Goal: Transaction & Acquisition: Purchase product/service

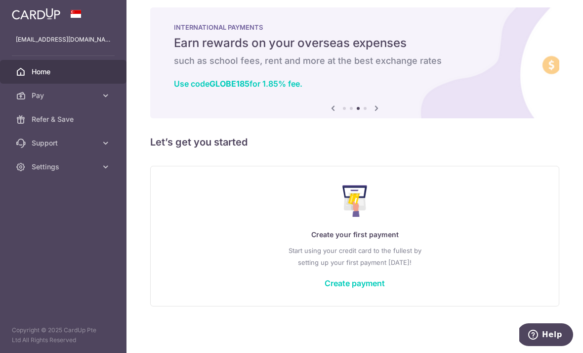
scroll to position [17, 0]
click at [325, 288] on link "Create payment" at bounding box center [355, 283] width 60 height 10
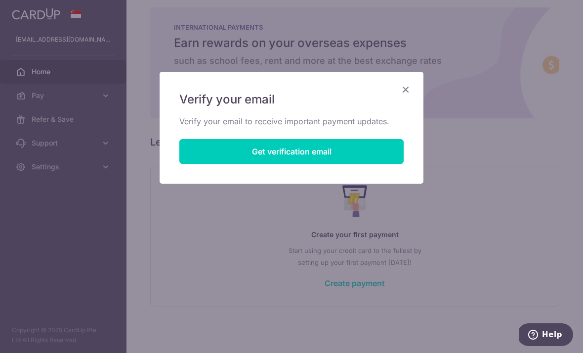
click at [376, 157] on button "Get verification email" at bounding box center [291, 151] width 224 height 25
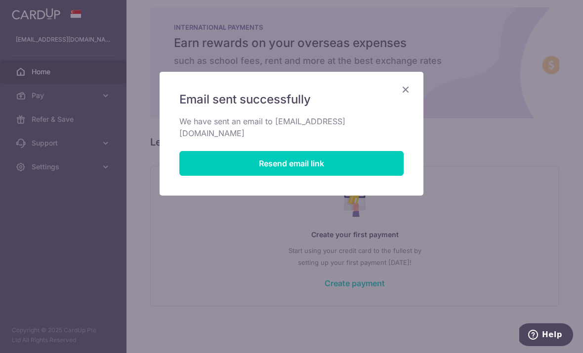
click at [406, 92] on icon "Close" at bounding box center [406, 89] width 12 height 12
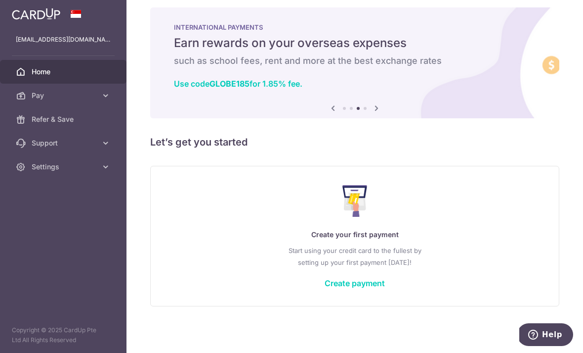
scroll to position [17, 0]
click at [325, 288] on link "Create payment" at bounding box center [355, 283] width 60 height 10
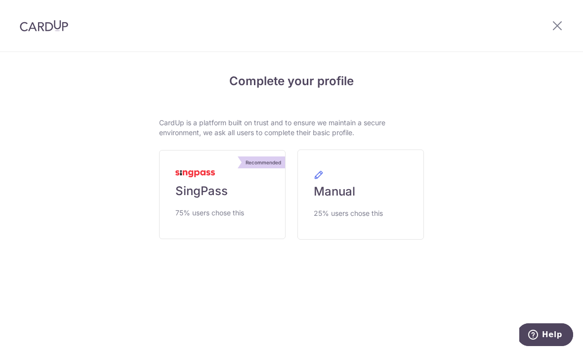
click at [243, 206] on link "Recommended SingPass 75% users chose this" at bounding box center [222, 194] width 127 height 89
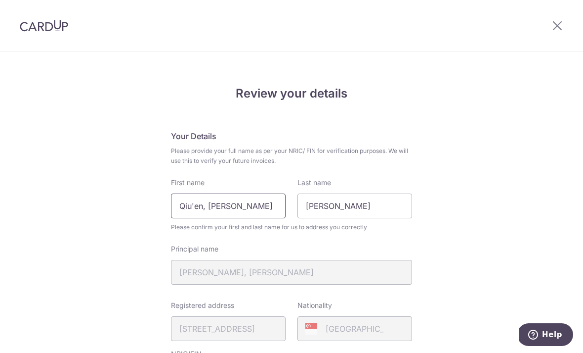
click at [253, 218] on input "Qiu'en, Joanne" at bounding box center [228, 205] width 115 height 25
click at [255, 218] on input "Qiu'en, Joanne" at bounding box center [228, 205] width 115 height 25
click at [258, 216] on input "Qiu'en, Joanne" at bounding box center [228, 205] width 115 height 25
type input "Q"
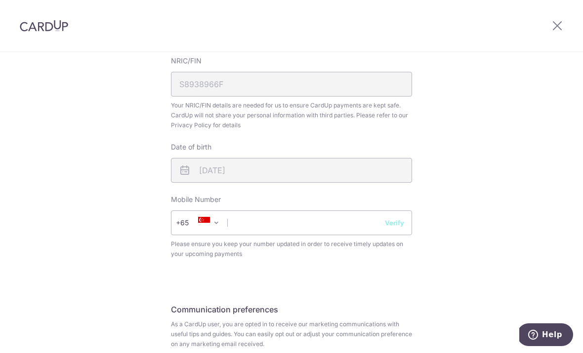
scroll to position [294, 0]
type input "Joanne"
click at [343, 234] on input "text" at bounding box center [291, 221] width 241 height 25
click at [404, 223] on input "98622148" at bounding box center [291, 221] width 241 height 25
type input "98622148"
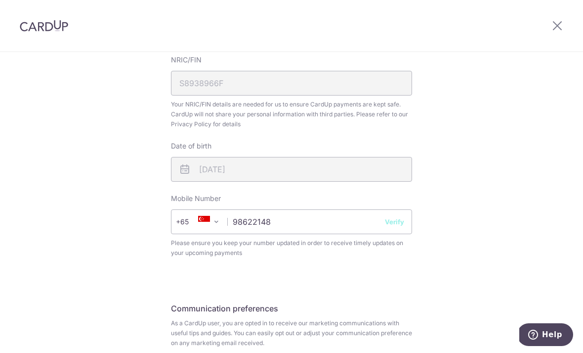
click at [404, 226] on button "Verify" at bounding box center [394, 222] width 19 height 10
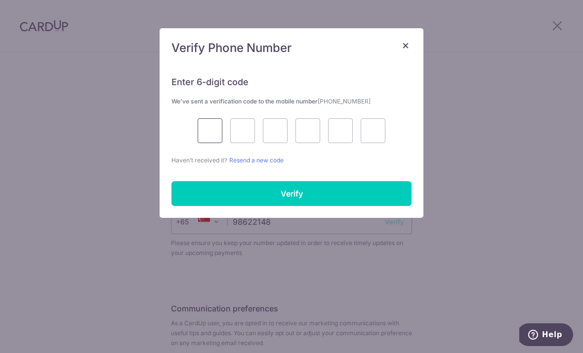
click at [206, 139] on input "text" at bounding box center [210, 130] width 25 height 25
type input "5"
type input "0"
type input "7"
type input "5"
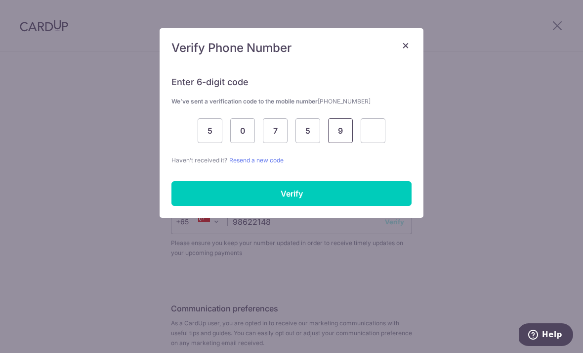
type input "9"
type input "7"
click at [362, 199] on input "Verify" at bounding box center [292, 193] width 240 height 25
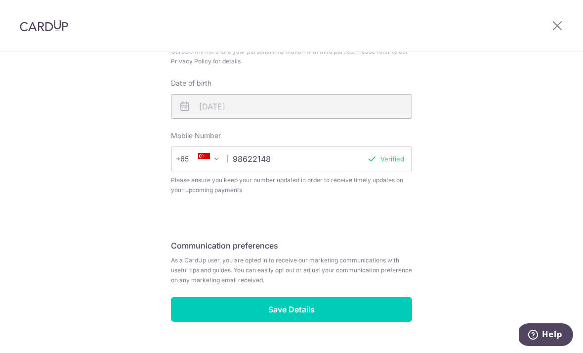
click at [403, 321] on input "Save Details" at bounding box center [291, 309] width 241 height 25
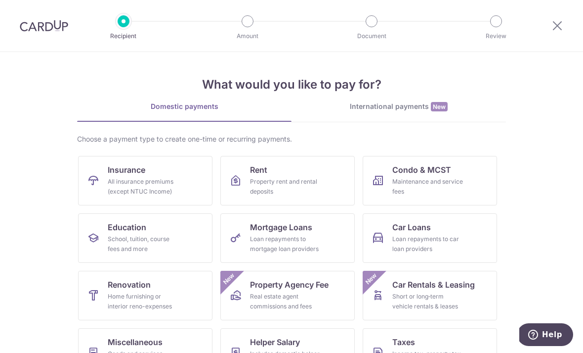
click at [170, 179] on div "All insurance premiums (except NTUC Income)" at bounding box center [143, 187] width 71 height 20
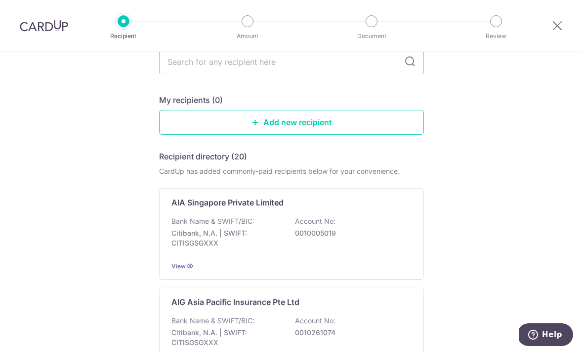
scroll to position [71, 0]
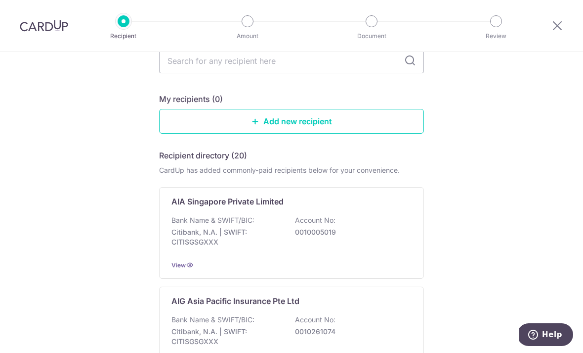
click at [193, 213] on div "AIA Singapore Private Limited Bank Name & SWIFT/BIC: Citibank, N.A. | SWIFT: CI…" at bounding box center [291, 232] width 265 height 91
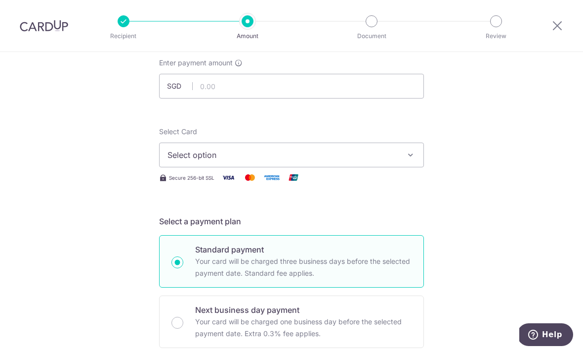
scroll to position [52, 0]
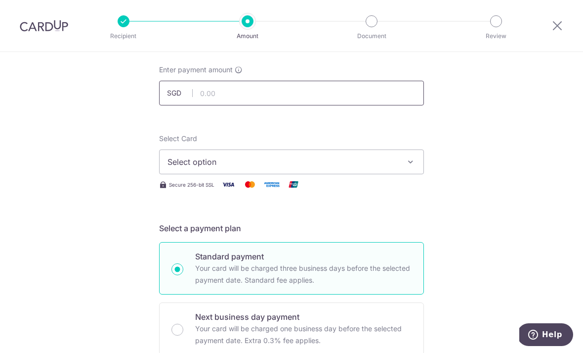
click at [405, 103] on input "text" at bounding box center [291, 93] width 265 height 25
click at [365, 168] on span "Select option" at bounding box center [283, 162] width 230 height 12
type input "6,060.00"
click at [285, 193] on span "Add credit card" at bounding box center [300, 189] width 230 height 10
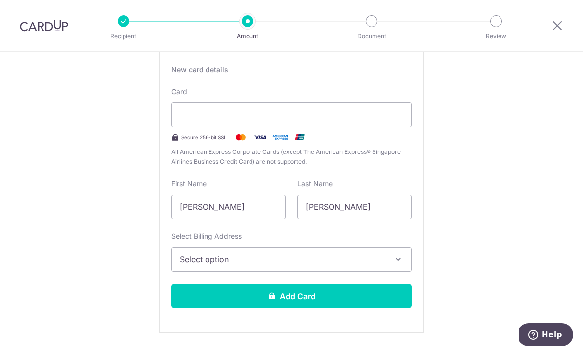
scroll to position [186, 0]
click at [398, 260] on icon "button" at bounding box center [399, 259] width 10 height 10
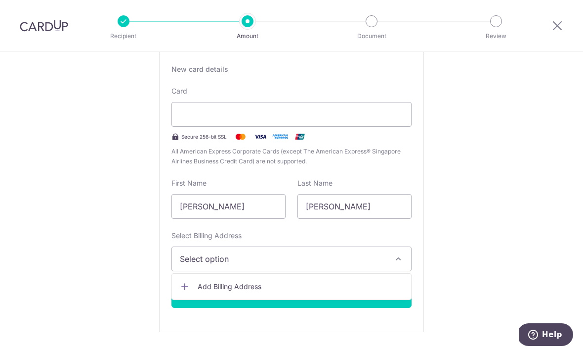
click at [479, 213] on div at bounding box center [291, 176] width 583 height 353
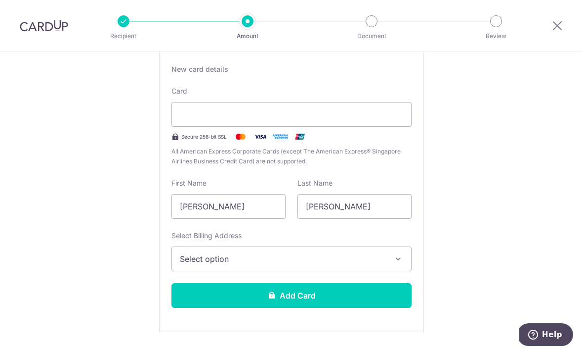
click at [404, 271] on button "Select option" at bounding box center [292, 258] width 240 height 25
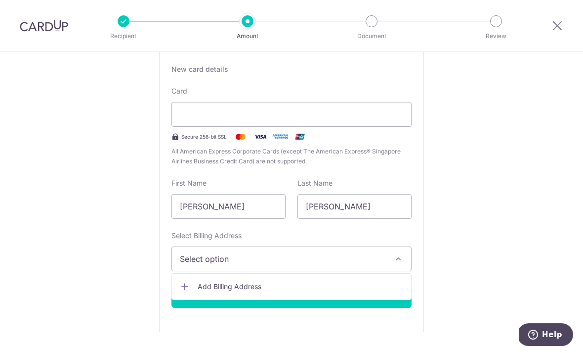
click at [298, 295] on link "Add Billing Address" at bounding box center [291, 286] width 239 height 18
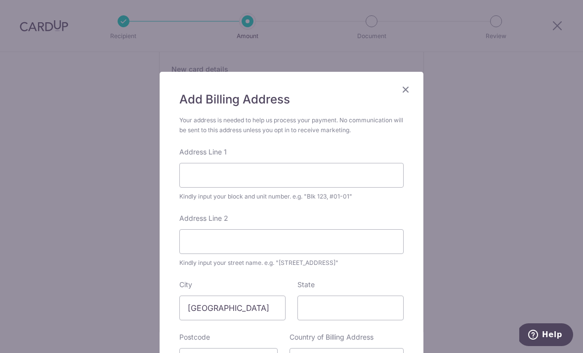
scroll to position [0, 0]
click at [407, 88] on icon "Close" at bounding box center [406, 89] width 12 height 12
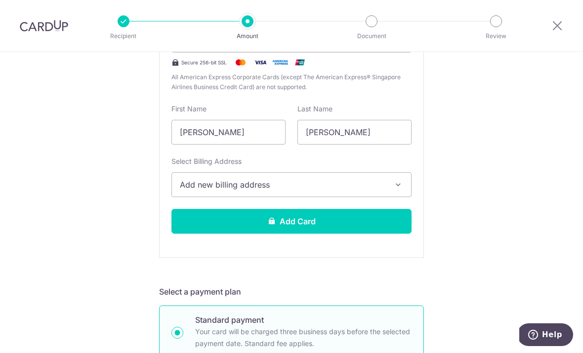
scroll to position [261, 0]
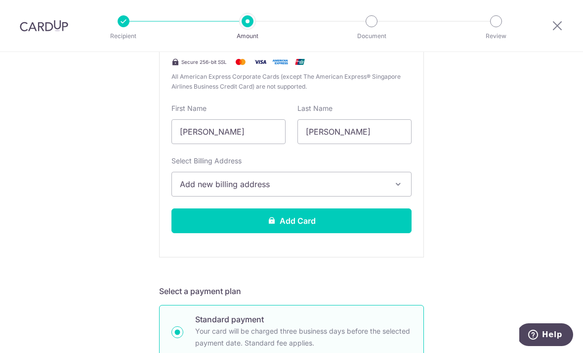
click at [385, 190] on span "Add new billing address" at bounding box center [283, 184] width 206 height 12
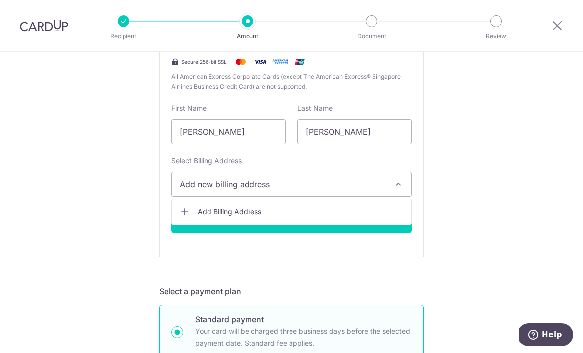
click at [345, 230] on div at bounding box center [291, 176] width 583 height 353
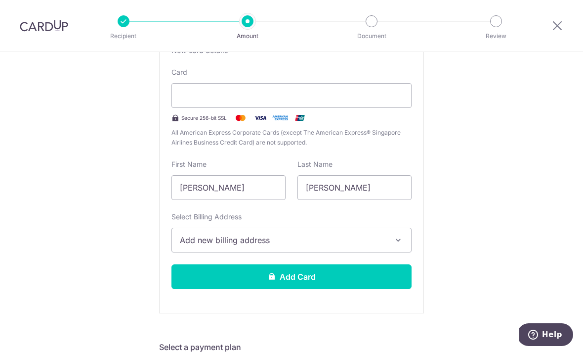
scroll to position [200, 0]
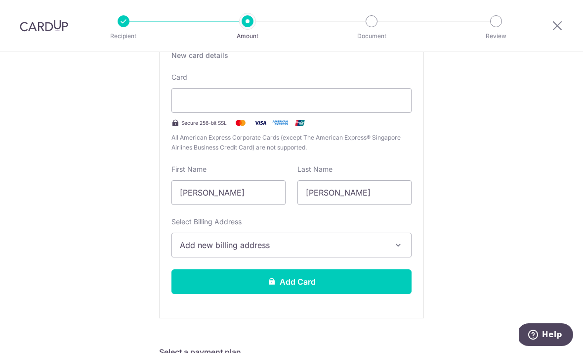
click at [390, 251] on button "Add new billing address" at bounding box center [292, 244] width 240 height 25
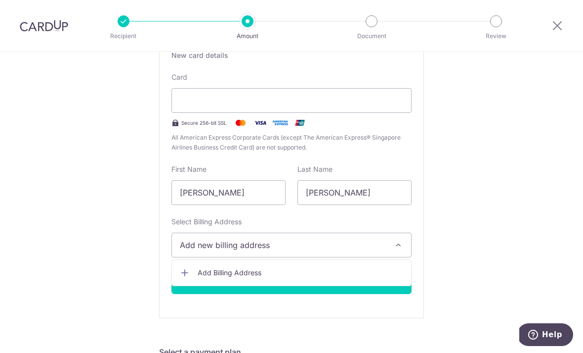
click at [320, 277] on span "Add Billing Address" at bounding box center [301, 272] width 206 height 10
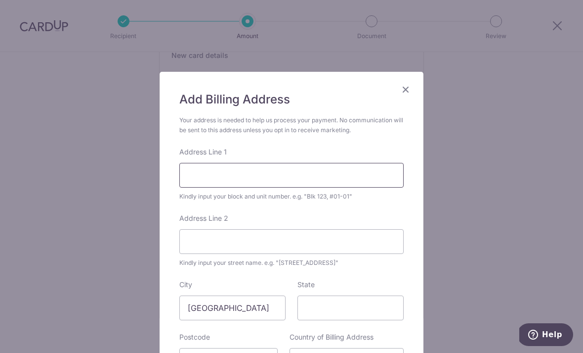
click at [374, 181] on input "Address Line 1" at bounding box center [291, 175] width 224 height 25
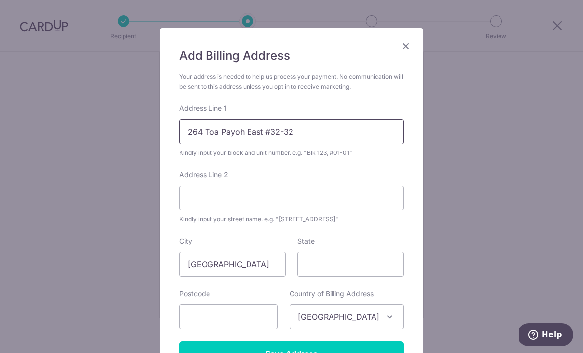
scroll to position [44, 0]
click at [263, 131] on input "264 Toa Payoh East #32-32" at bounding box center [291, 131] width 224 height 25
click at [264, 131] on input "264 Toa Payoh East #32-32" at bounding box center [291, 131] width 224 height 25
type input "264, #32-32"
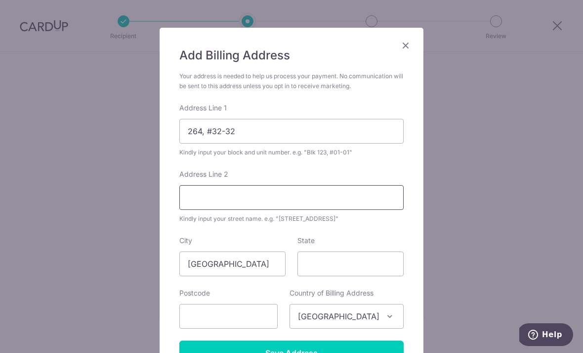
click at [355, 207] on input "Address Line 2" at bounding box center [291, 197] width 224 height 25
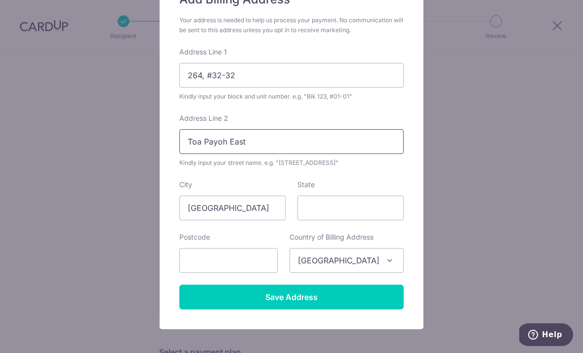
scroll to position [112, 0]
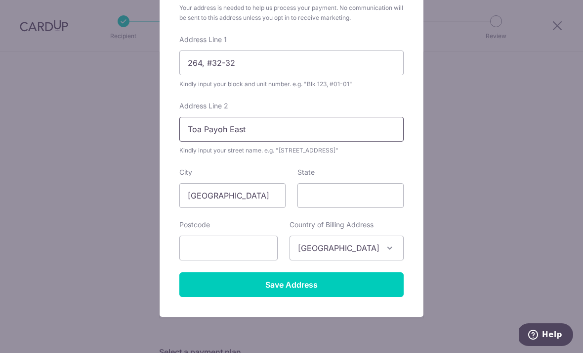
type input "Toa Payoh East"
click at [249, 252] on input "text" at bounding box center [228, 247] width 98 height 25
type input "310264"
click at [366, 285] on input "Save Address" at bounding box center [291, 284] width 224 height 25
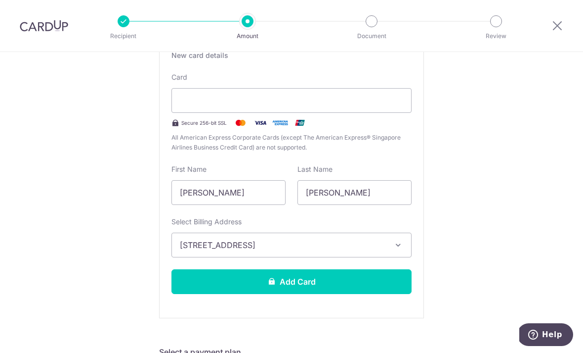
click at [393, 294] on button "Add Card" at bounding box center [292, 281] width 240 height 25
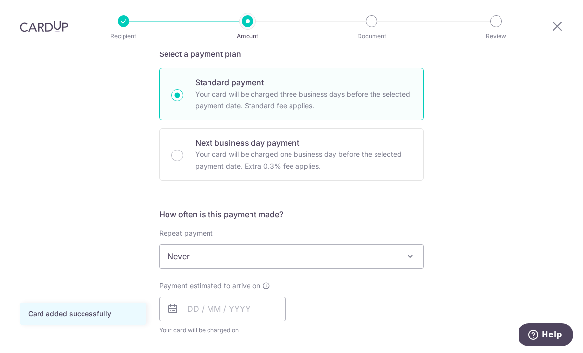
scroll to position [253, 0]
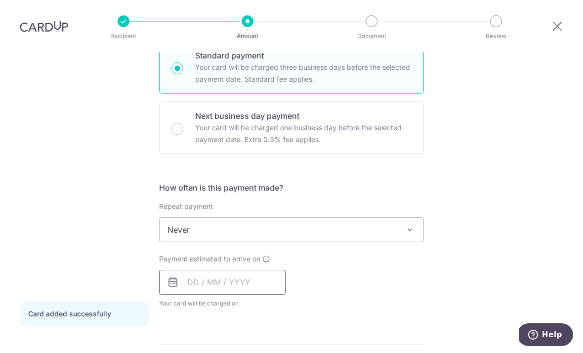
click at [242, 269] on input "text" at bounding box center [222, 281] width 127 height 25
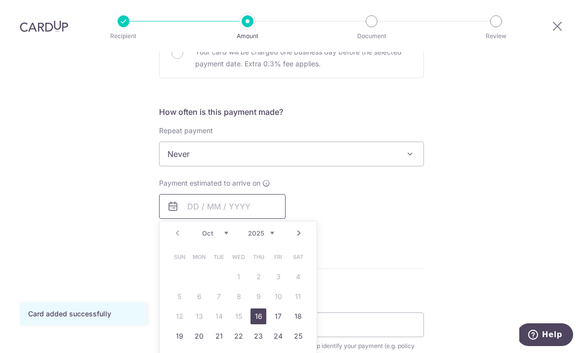
scroll to position [334, 0]
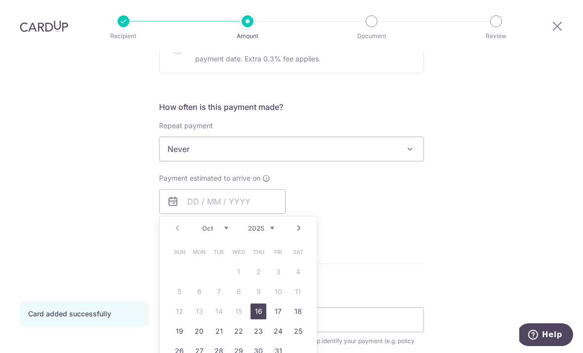
click at [261, 303] on link "16" at bounding box center [259, 311] width 16 height 16
type input "16/10/2025"
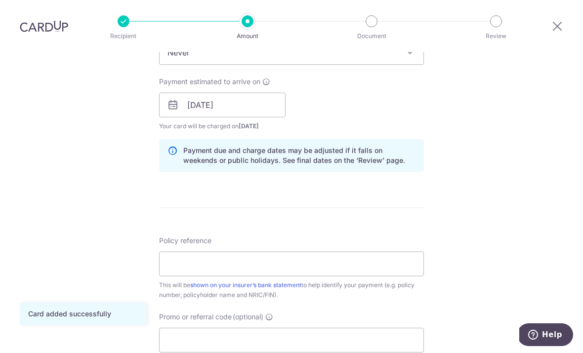
scroll to position [434, 0]
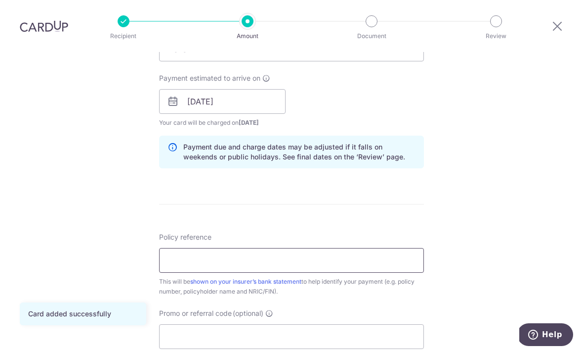
click at [411, 248] on input "Policy reference" at bounding box center [291, 260] width 265 height 25
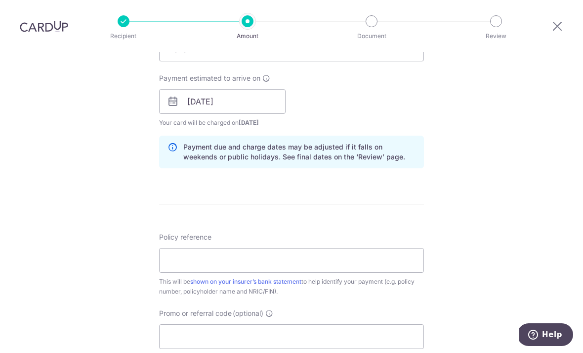
click at [491, 31] on p "Review" at bounding box center [496, 36] width 73 height 10
click at [330, 248] on input "Policy reference" at bounding box center [291, 260] width 265 height 25
paste input "L548265598"
type input "L548265598"
click at [380, 324] on input "Promo or referral code (optional)" at bounding box center [291, 336] width 265 height 25
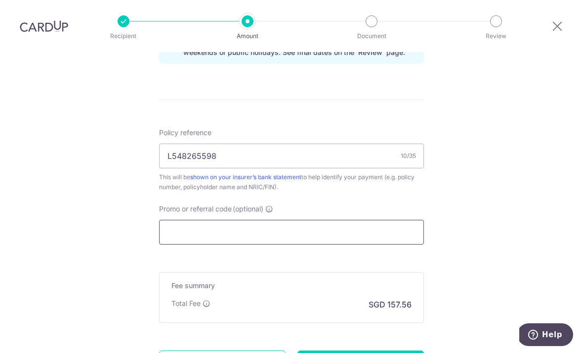
scroll to position [541, 0]
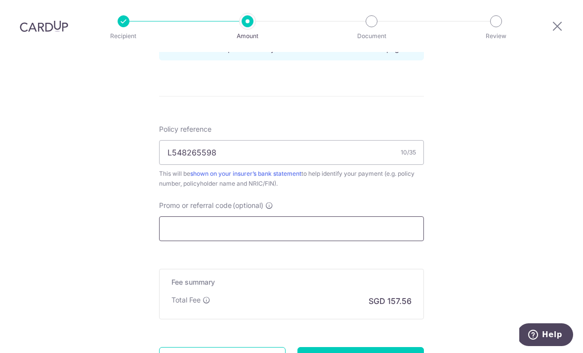
paste input "OCBC90N155"
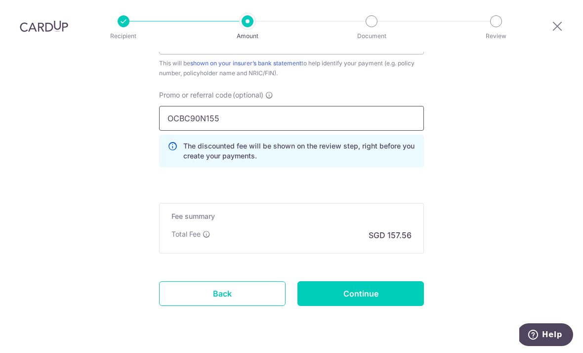
scroll to position [651, 0]
type input "OCBC90N155"
click at [410, 281] on input "Continue" at bounding box center [361, 293] width 127 height 25
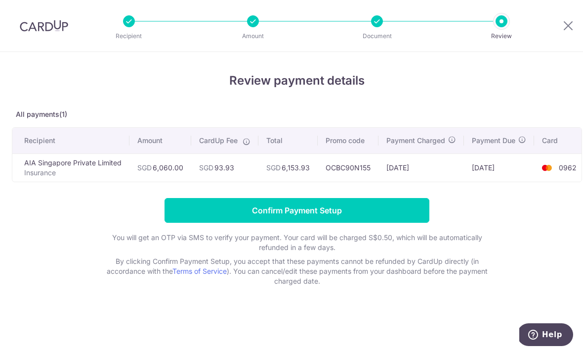
click at [404, 220] on input "Confirm Payment Setup" at bounding box center [297, 210] width 265 height 25
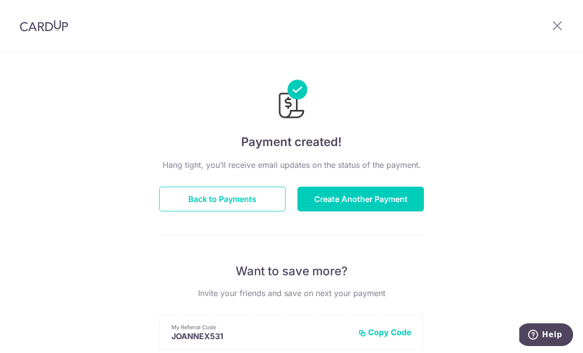
click at [383, 205] on button "Create Another Payment" at bounding box center [361, 198] width 127 height 25
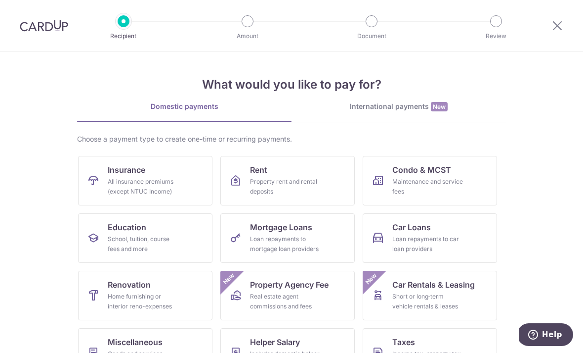
click at [178, 189] on div "All insurance premiums (except NTUC Income)" at bounding box center [143, 187] width 71 height 20
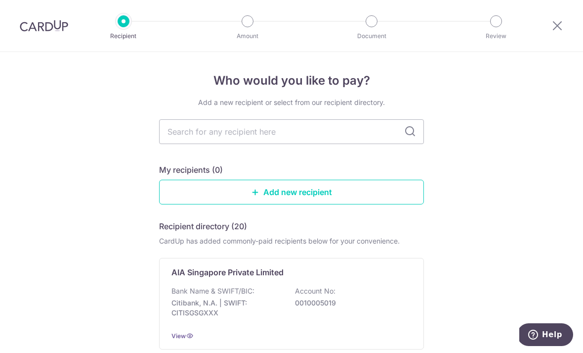
click at [260, 285] on div "AIA Singapore Private Limited Bank Name & SWIFT/BIC: Citibank, N.A. | SWIFT: CI…" at bounding box center [291, 303] width 265 height 91
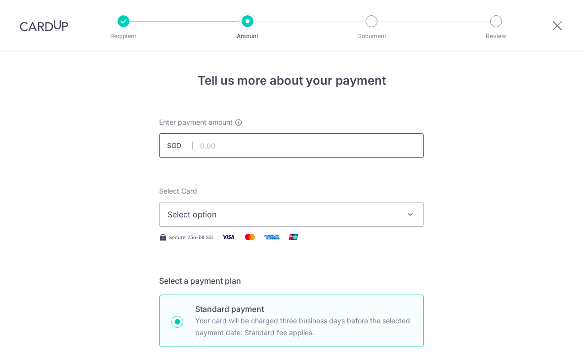
click at [363, 147] on input "text" at bounding box center [291, 145] width 265 height 25
click at [342, 151] on input "text" at bounding box center [291, 145] width 265 height 25
paste input "L546745748"
type input "L546745748"
type input "853.51"
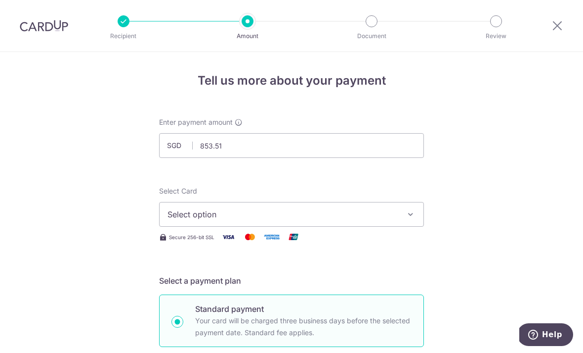
click at [406, 226] on button "Select option" at bounding box center [291, 214] width 265 height 25
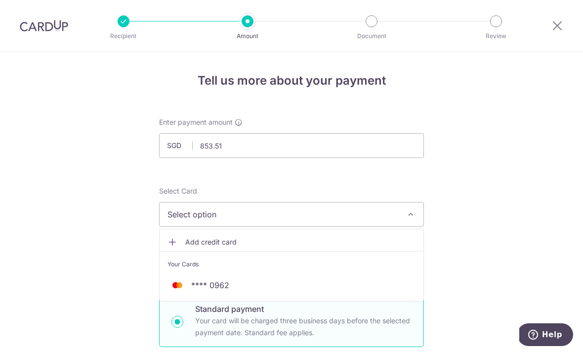
click at [280, 297] on link "**** 0962" at bounding box center [292, 285] width 264 height 24
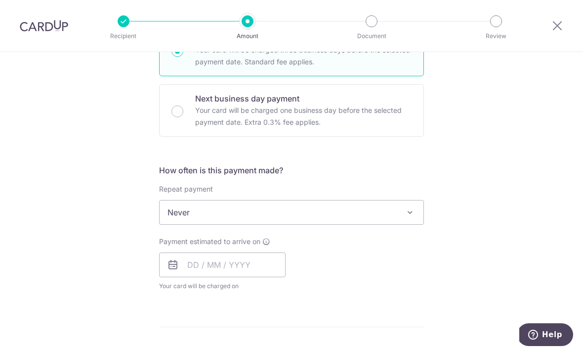
scroll to position [274, 0]
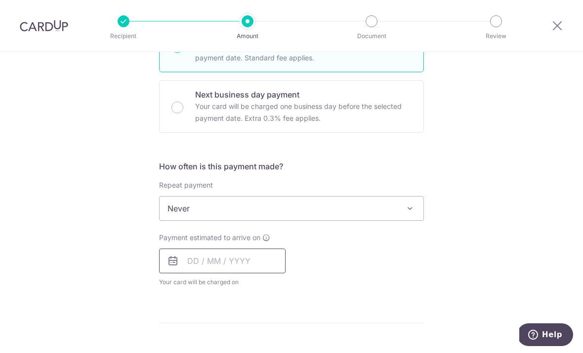
click at [261, 271] on input "text" at bounding box center [222, 260] width 127 height 25
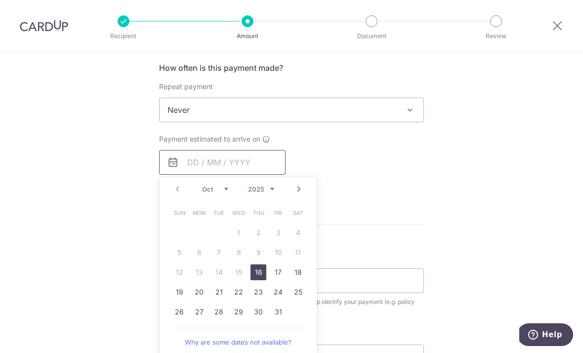
scroll to position [379, 0]
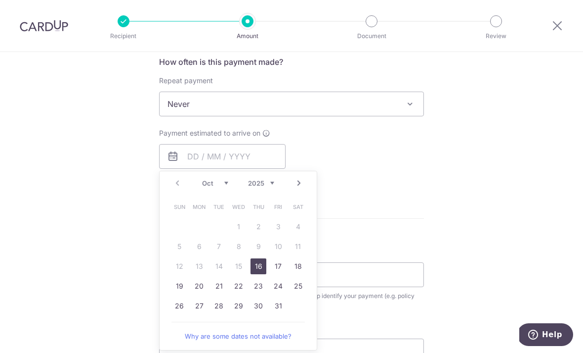
click at [263, 268] on link "16" at bounding box center [259, 266] width 16 height 16
type input "16/10/2025"
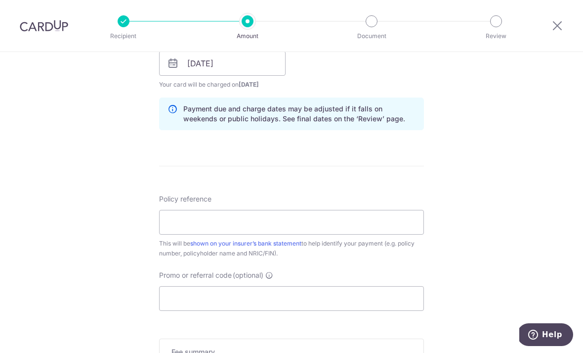
scroll to position [477, 0]
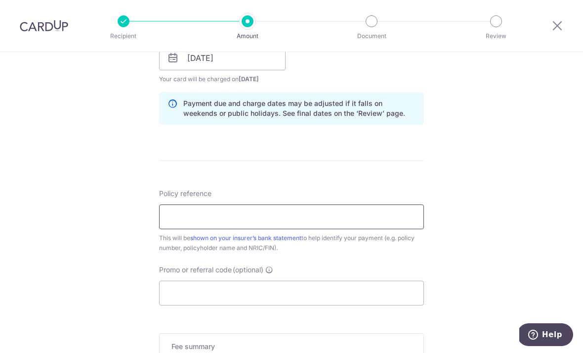
click at [386, 229] on input "Policy reference" at bounding box center [291, 216] width 265 height 25
paste input "L546745748"
type input "L546745748"
click at [359, 305] on input "Promo or referral code (optional)" at bounding box center [291, 292] width 265 height 25
paste input "OCBC90NMC"
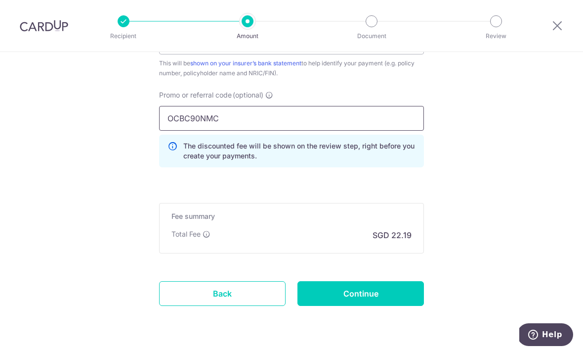
scroll to position [651, 0]
type input "OCBC90NMC"
click at [415, 304] on input "Continue" at bounding box center [361, 293] width 127 height 25
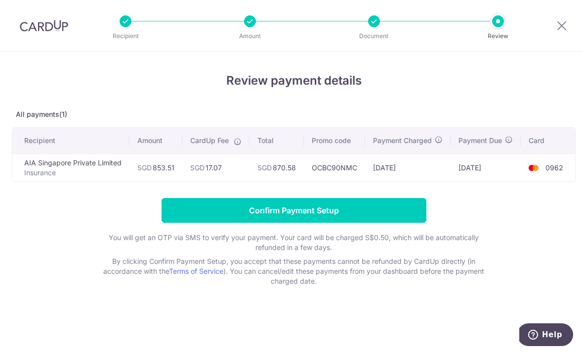
click at [398, 217] on input "Confirm Payment Setup" at bounding box center [294, 210] width 265 height 25
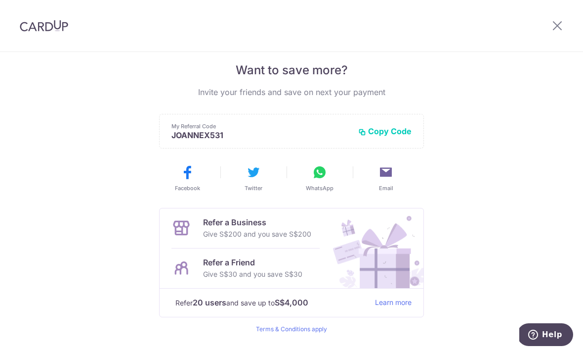
scroll to position [200, 0]
click at [270, 280] on p "Give S$30 and you save S$30" at bounding box center [252, 274] width 99 height 12
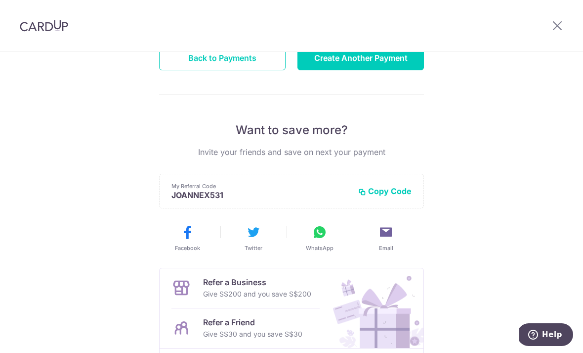
scroll to position [141, 0]
click at [250, 69] on button "Back to Payments" at bounding box center [222, 57] width 127 height 25
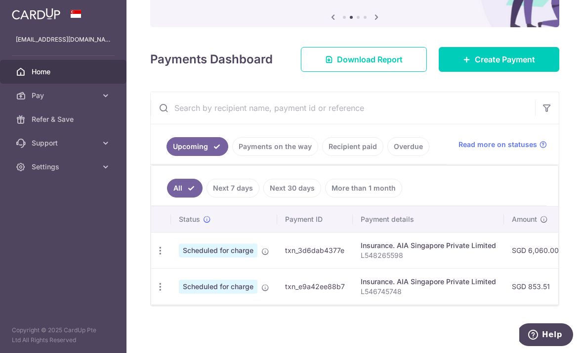
scroll to position [108, 0]
click at [530, 65] on span "Create Payment" at bounding box center [505, 59] width 60 height 12
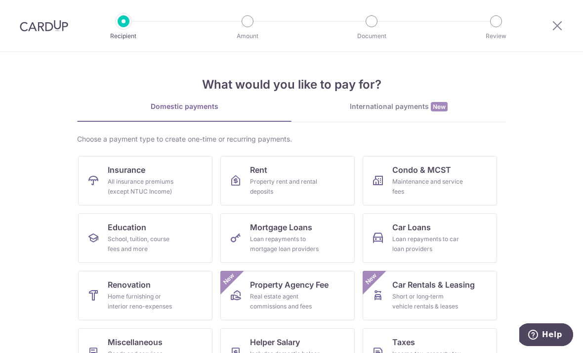
click at [168, 184] on div "All insurance premiums (except NTUC Income)" at bounding box center [143, 187] width 71 height 20
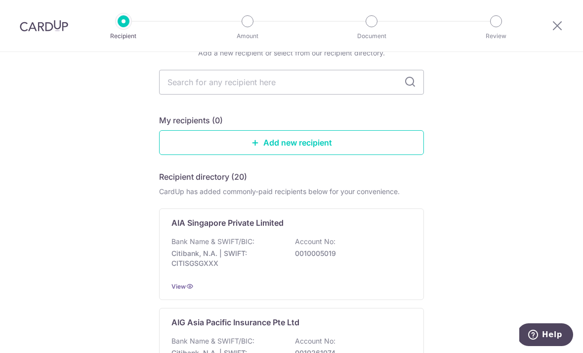
scroll to position [50, 0]
click at [403, 249] on div "Bank Name & SWIFT/BIC: Citibank, N.A. | SWIFT: CITISGSGXXX Account No: 00100050…" at bounding box center [292, 254] width 240 height 37
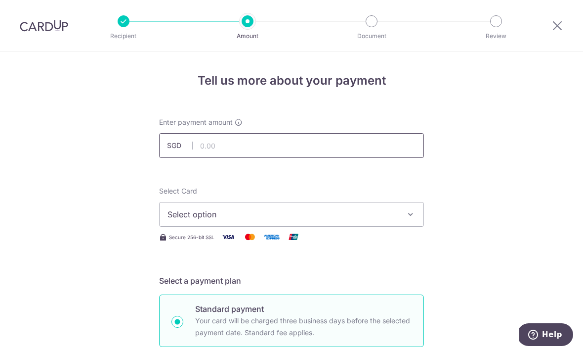
click at [409, 146] on input "text" at bounding box center [291, 145] width 265 height 25
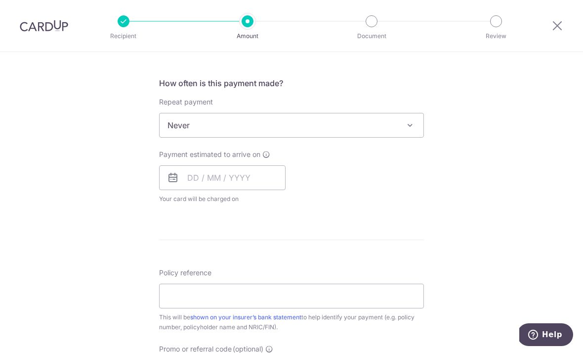
scroll to position [409, 0]
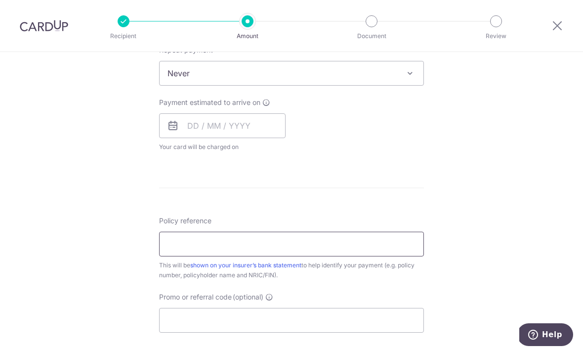
click at [268, 254] on input "Policy reference" at bounding box center [291, 243] width 265 height 25
paste input "P565843317"
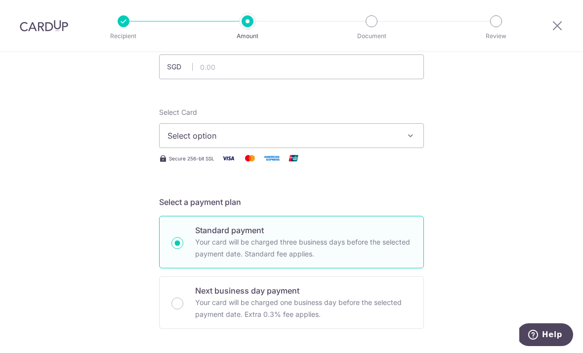
scroll to position [37, 0]
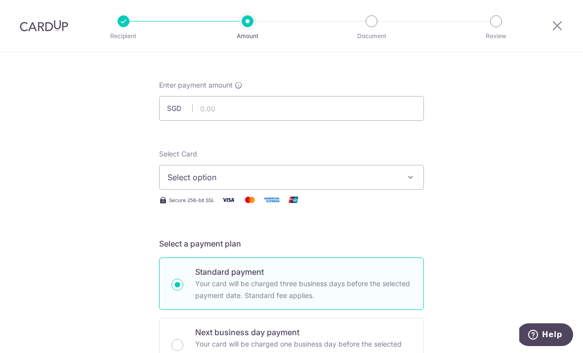
type input "P565843317"
click at [382, 115] on input "text" at bounding box center [291, 108] width 265 height 25
type input "152.40"
click at [375, 189] on button "Select option" at bounding box center [291, 177] width 265 height 25
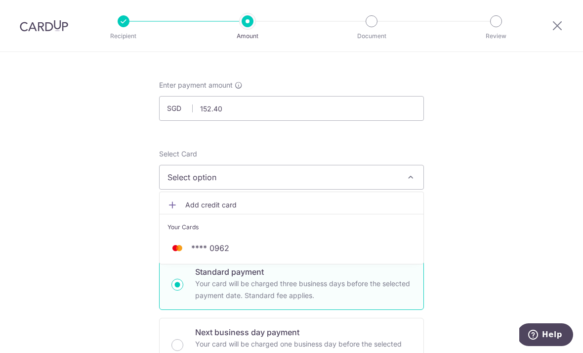
click at [325, 269] on div at bounding box center [291, 176] width 583 height 353
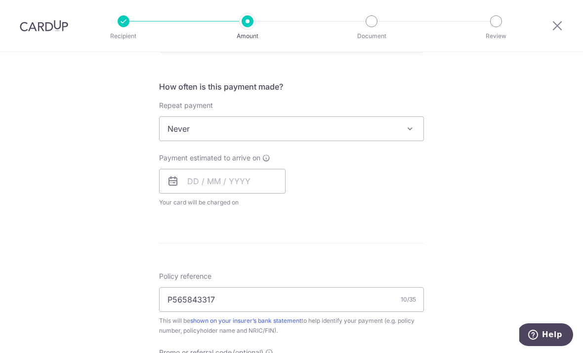
scroll to position [360, 0]
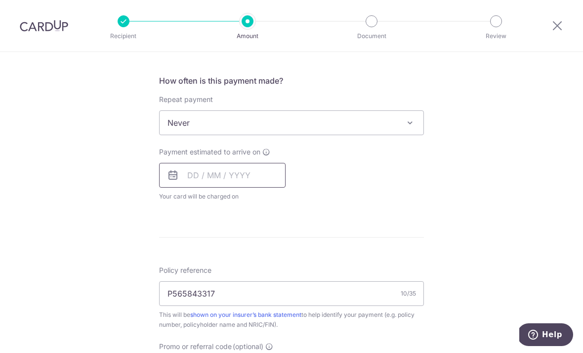
click at [265, 187] on input "text" at bounding box center [222, 175] width 127 height 25
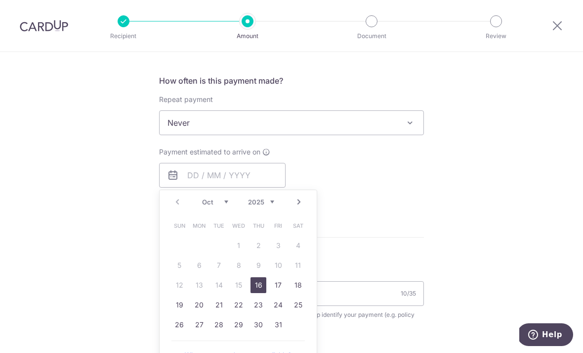
click at [279, 330] on link "31" at bounding box center [278, 324] width 16 height 16
type input "31/10/2025"
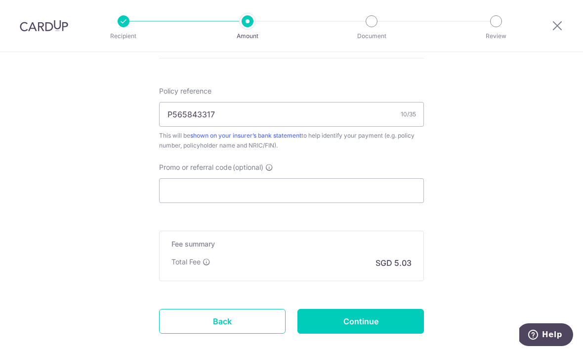
scroll to position [580, 0]
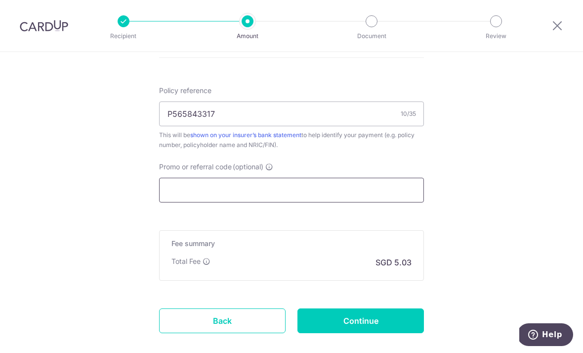
click at [389, 201] on input "Promo or referral code (optional)" at bounding box center [291, 190] width 265 height 25
paste input "OCBC90NMC"
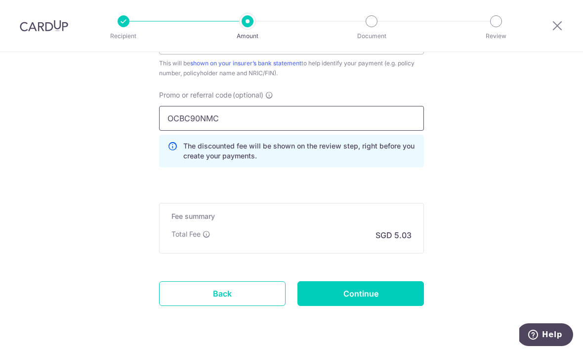
scroll to position [651, 0]
type input "OCBC90NMC"
click at [396, 299] on input "Continue" at bounding box center [361, 293] width 127 height 25
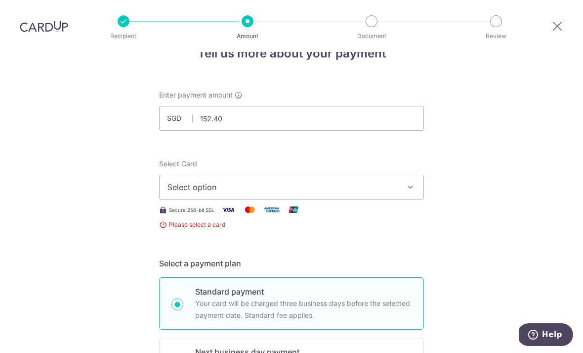
scroll to position [29, 0]
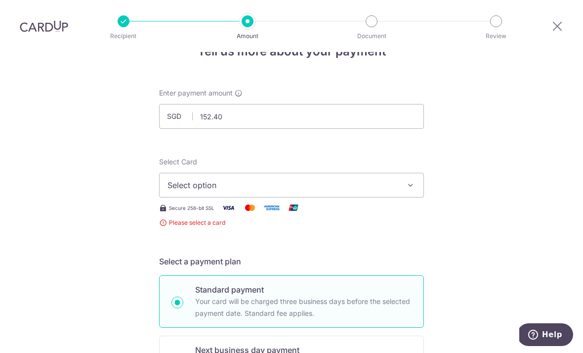
click at [417, 173] on button "Select option" at bounding box center [291, 185] width 265 height 25
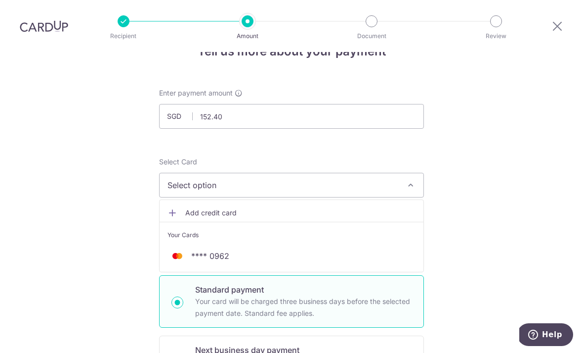
click at [386, 250] on span "**** 0962" at bounding box center [292, 256] width 248 height 12
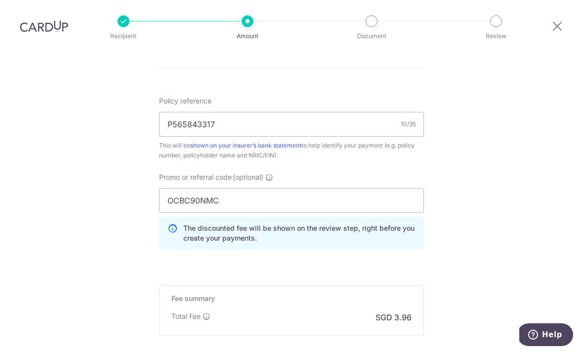
scroll to position [599, 0]
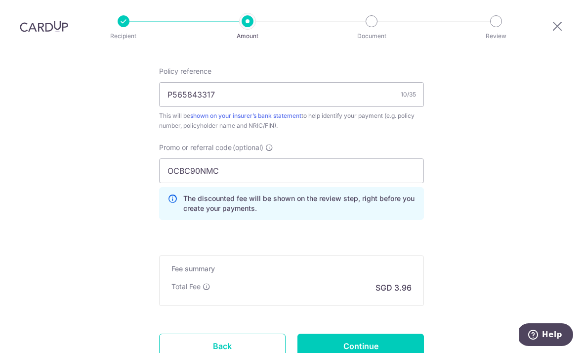
click at [412, 333] on input "Continue" at bounding box center [361, 345] width 127 height 25
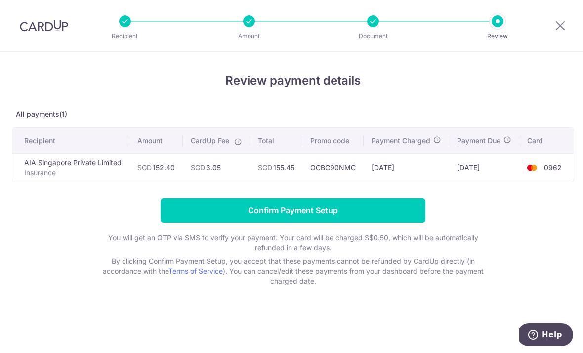
click at [406, 219] on input "Confirm Payment Setup" at bounding box center [293, 210] width 265 height 25
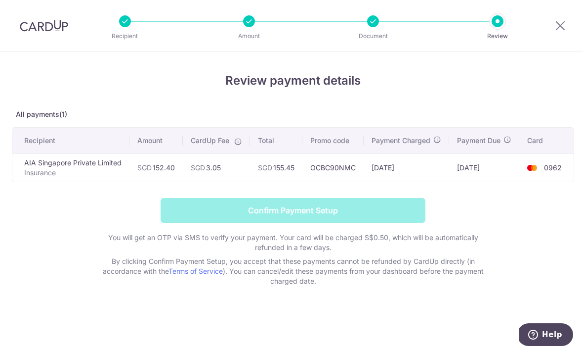
click at [414, 220] on form "Confirm Payment Setup You will get an OTP via SMS to verify your payment. Your …" at bounding box center [293, 242] width 563 height 88
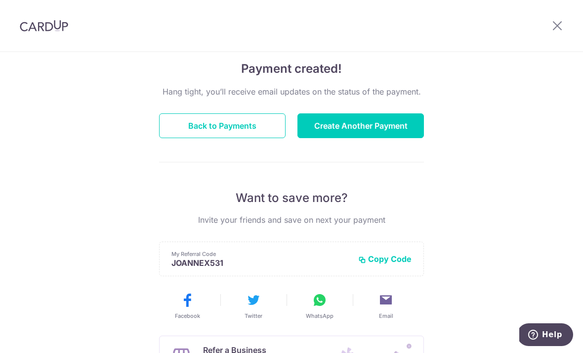
scroll to position [61, 0]
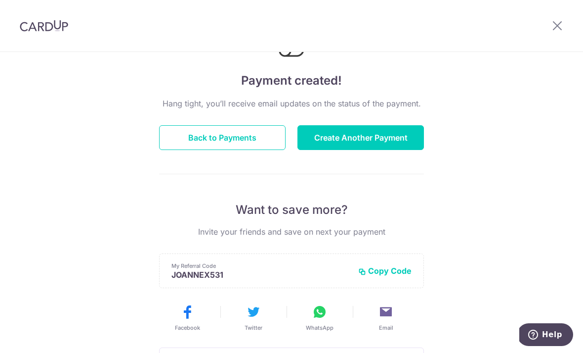
click at [371, 145] on button "Create Another Payment" at bounding box center [361, 137] width 127 height 25
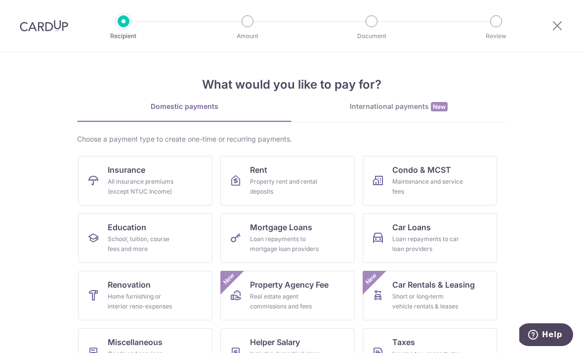
click at [151, 181] on div "All insurance premiums (except NTUC Income)" at bounding box center [143, 187] width 71 height 20
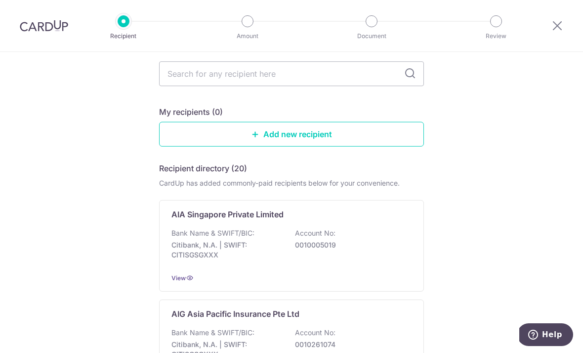
scroll to position [58, 0]
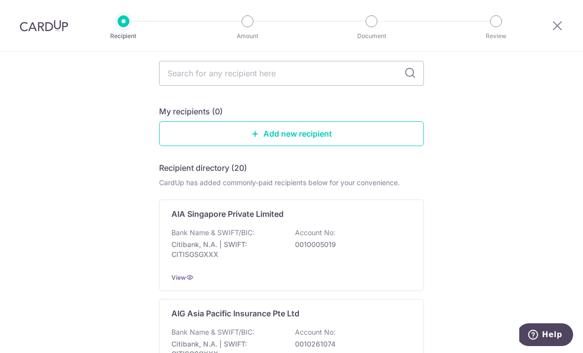
click at [377, 245] on p "0010005019" at bounding box center [350, 244] width 111 height 10
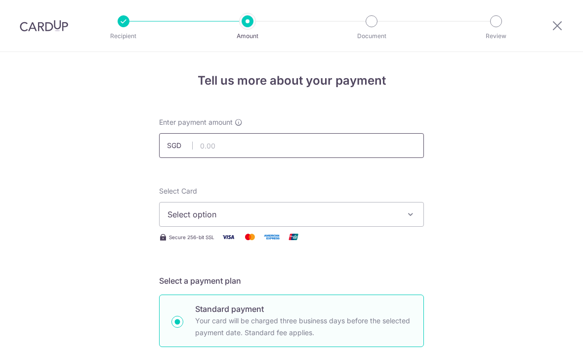
click at [387, 149] on input "text" at bounding box center [291, 145] width 265 height 25
click at [356, 238] on div "Secure 256-bit SSL" at bounding box center [291, 236] width 265 height 12
type input "1,051.50"
click at [361, 219] on span "Select option" at bounding box center [283, 214] width 230 height 12
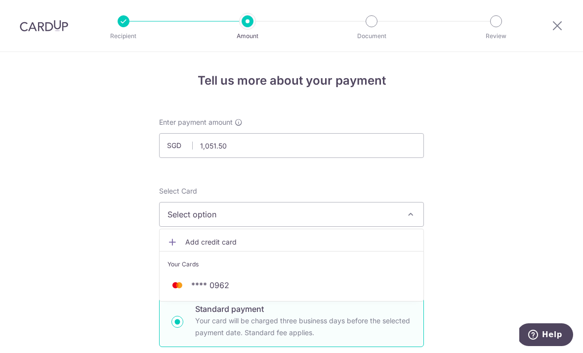
click at [292, 297] on link "**** 0962" at bounding box center [292, 285] width 264 height 24
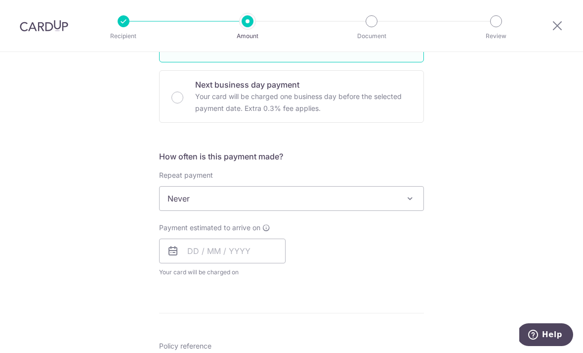
scroll to position [281, 0]
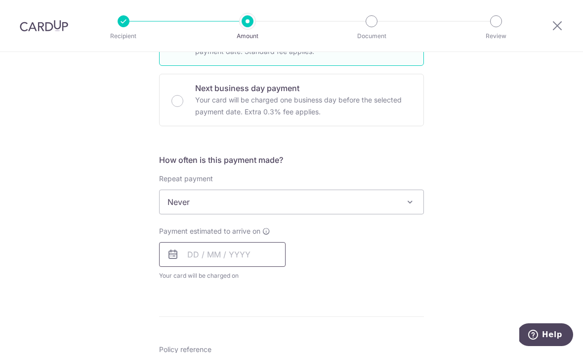
click at [257, 267] on input "text" at bounding box center [222, 254] width 127 height 25
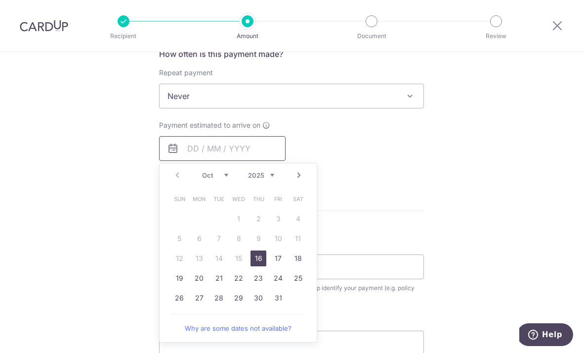
scroll to position [402, 0]
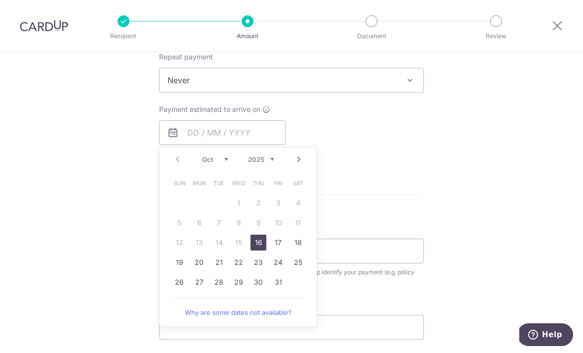
click at [296, 171] on div "Prev Next Oct Nov Dec 2025 2026 2027 2028 2029 2030 2031 2032 2033 2034 2035" at bounding box center [238, 159] width 157 height 24
click at [282, 283] on link "31" at bounding box center [278, 282] width 16 height 16
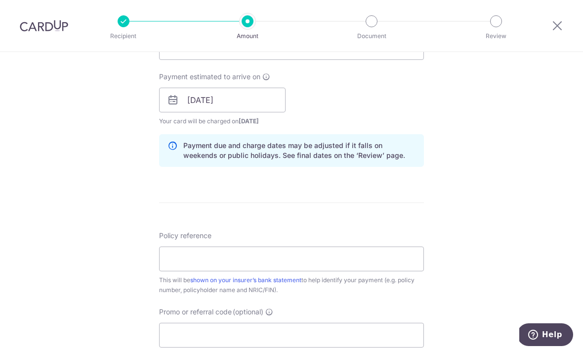
scroll to position [433, 0]
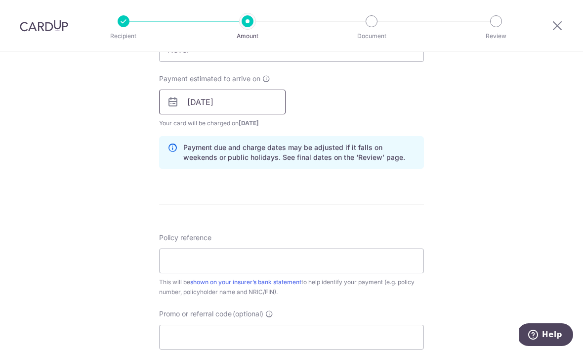
click at [274, 106] on input "31/10/2025" at bounding box center [222, 101] width 127 height 25
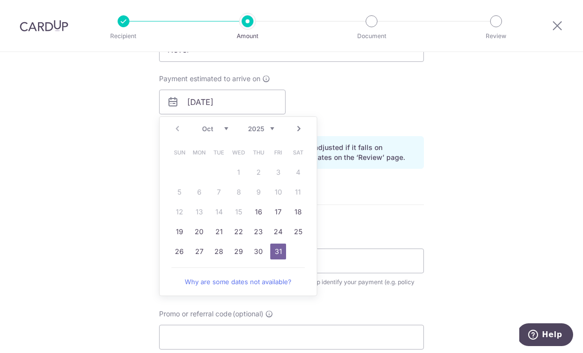
click at [304, 132] on link "Next" at bounding box center [299, 129] width 12 height 12
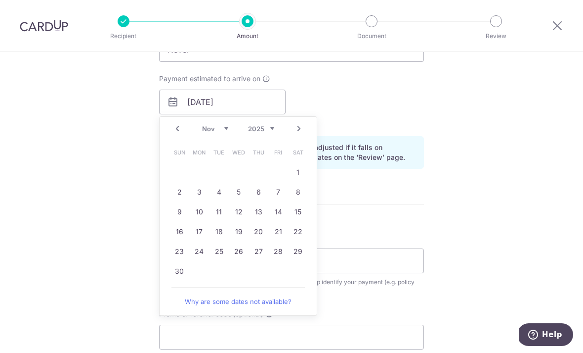
click at [209, 195] on td "4" at bounding box center [219, 192] width 20 height 20
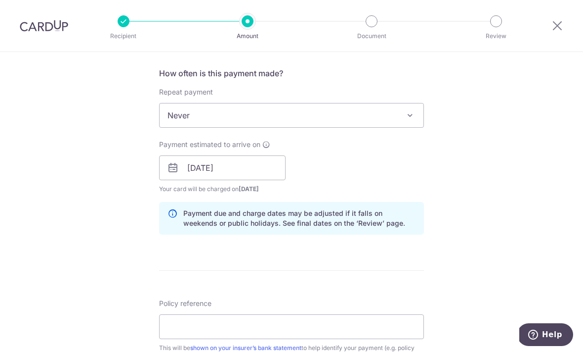
scroll to position [366, 0]
click at [255, 160] on input "04/11/2025" at bounding box center [222, 168] width 127 height 25
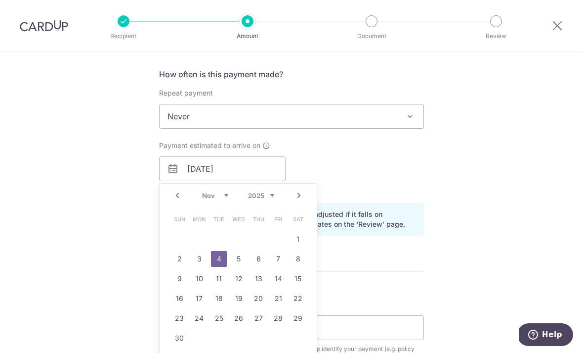
click at [200, 263] on link "3" at bounding box center [199, 259] width 16 height 16
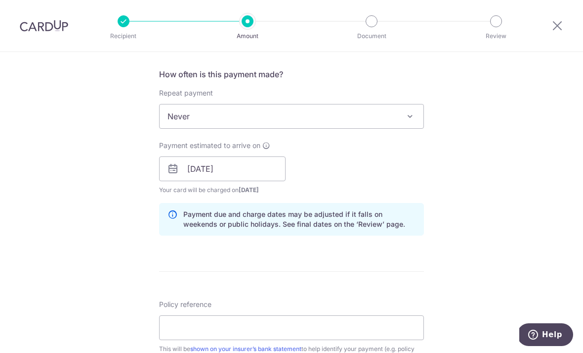
click at [350, 160] on div "Payment estimated to arrive on 03/11/2025 Prev Next Nov Dec 2025 2026 2027 2028…" at bounding box center [291, 167] width 277 height 54
click at [275, 168] on input "03/11/2025" at bounding box center [222, 168] width 127 height 25
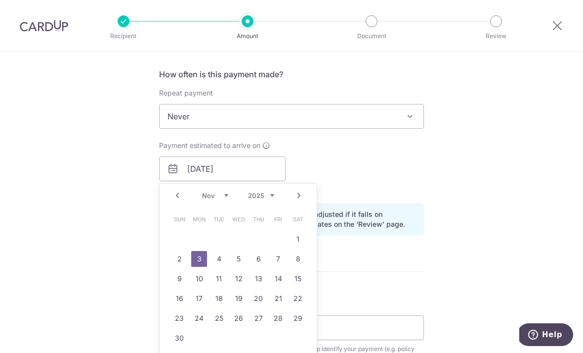
click at [366, 172] on div "Payment estimated to arrive on 03/11/2025 Prev Next Oct Nov Dec 2025 2026 2027 …" at bounding box center [291, 167] width 277 height 54
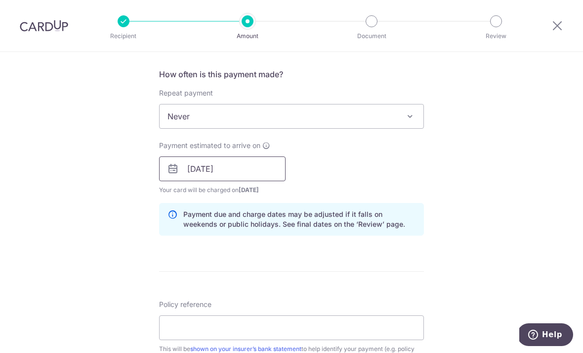
click at [275, 175] on input "03/11/2025" at bounding box center [222, 168] width 127 height 25
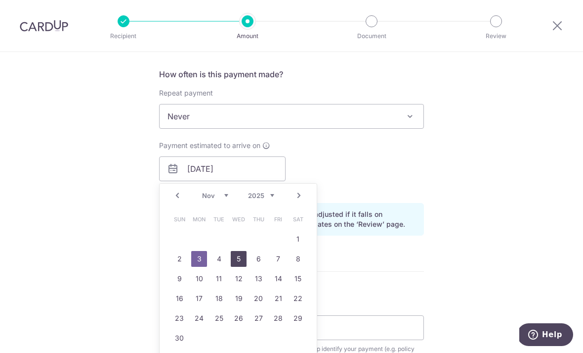
click at [246, 261] on link "5" at bounding box center [239, 259] width 16 height 16
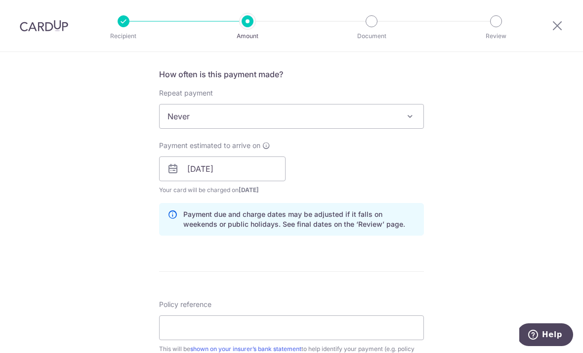
click at [368, 169] on div "Payment estimated to arrive on 05/11/2025 Prev Next Nov Dec 2025 2026 2027 2028…" at bounding box center [291, 167] width 277 height 54
click at [277, 167] on input "05/11/2025" at bounding box center [222, 168] width 127 height 25
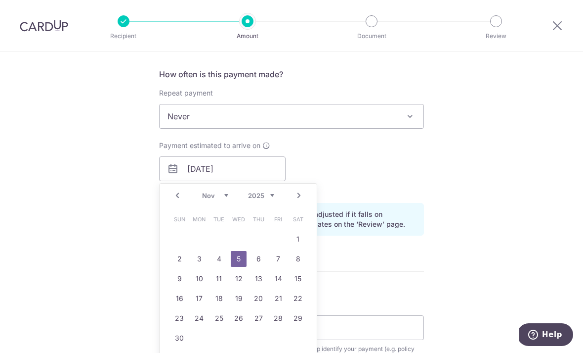
click at [281, 262] on link "7" at bounding box center [278, 259] width 16 height 16
type input "[DATE]"
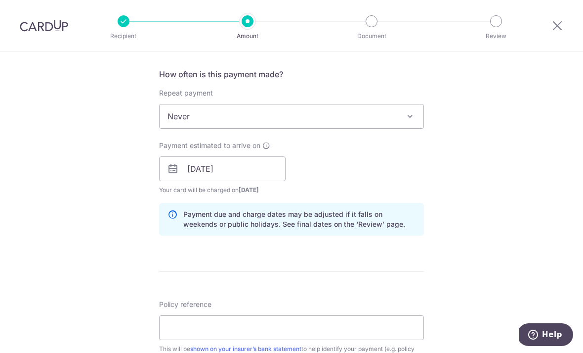
click at [384, 163] on div "Payment estimated to arrive on 07/11/2025 Prev Next Nov Dec 2025 2026 2027 2028…" at bounding box center [291, 167] width 277 height 54
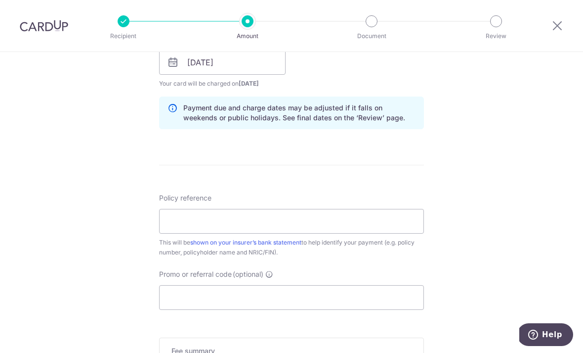
scroll to position [474, 0]
click at [329, 227] on input "Policy reference" at bounding box center [291, 220] width 265 height 25
paste input "E242976387"
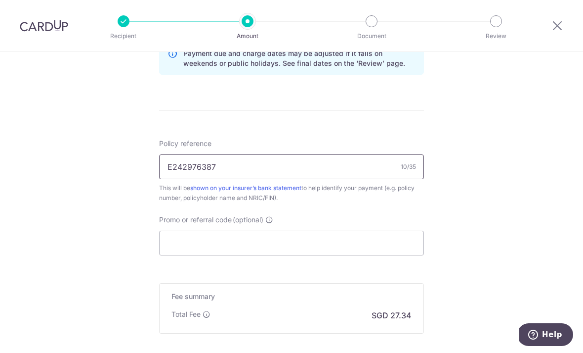
scroll to position [528, 0]
type input "E242976387"
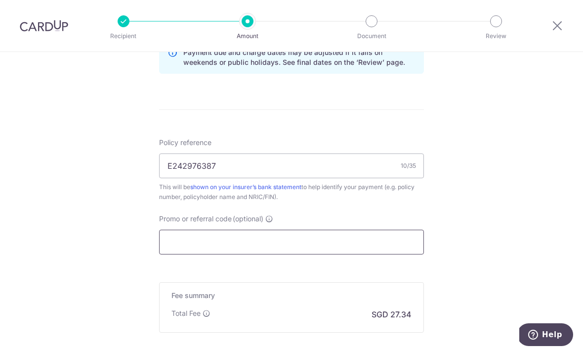
click at [405, 240] on input "Promo or referral code (optional)" at bounding box center [291, 241] width 265 height 25
paste input "OCBC90NMC"
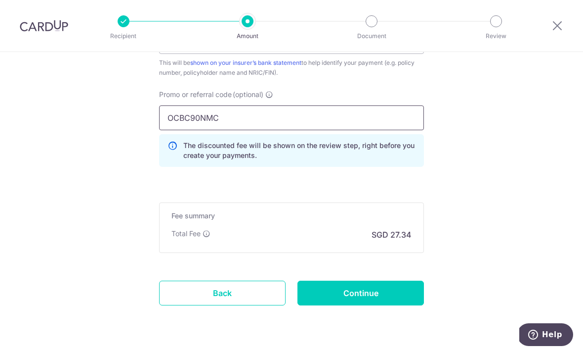
scroll to position [651, 0]
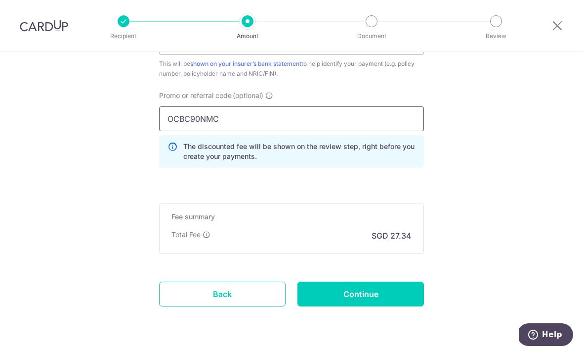
type input "OCBC90NMC"
click at [401, 305] on input "Continue" at bounding box center [361, 293] width 127 height 25
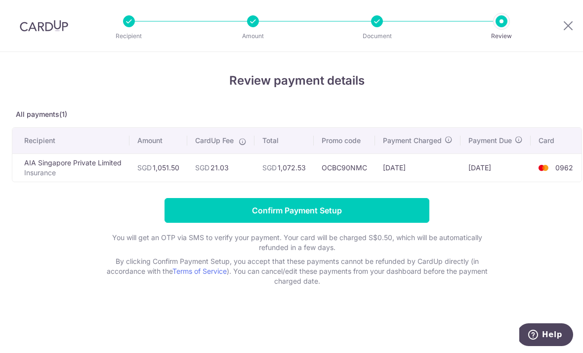
click at [403, 209] on input "Confirm Payment Setup" at bounding box center [297, 210] width 265 height 25
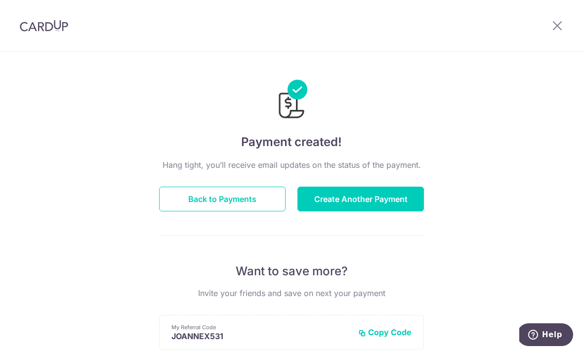
click at [410, 210] on button "Create Another Payment" at bounding box center [361, 198] width 127 height 25
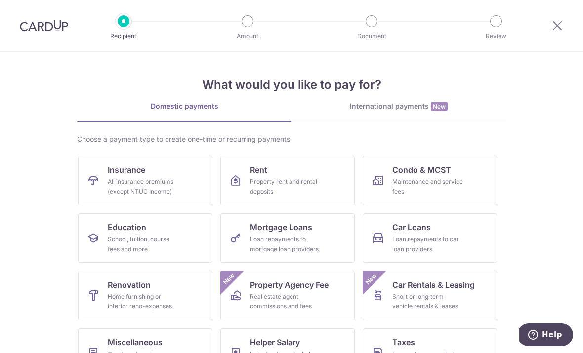
click at [184, 182] on link "Insurance All insurance premiums (except NTUC Income)" at bounding box center [145, 180] width 134 height 49
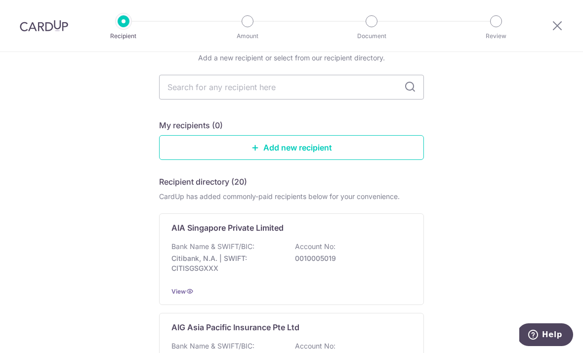
scroll to position [50, 0]
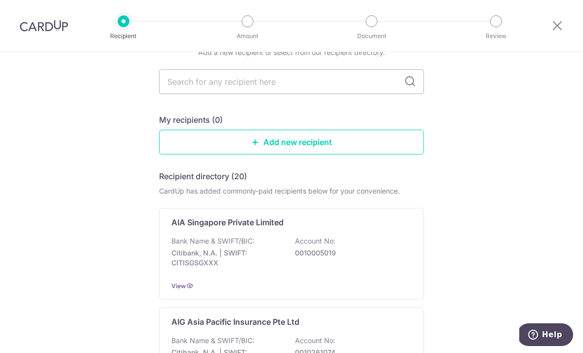
click at [400, 262] on div "Bank Name & SWIFT/BIC: Citibank, N.A. | SWIFT: CITISGSGXXX Account No: 00100050…" at bounding box center [292, 254] width 240 height 37
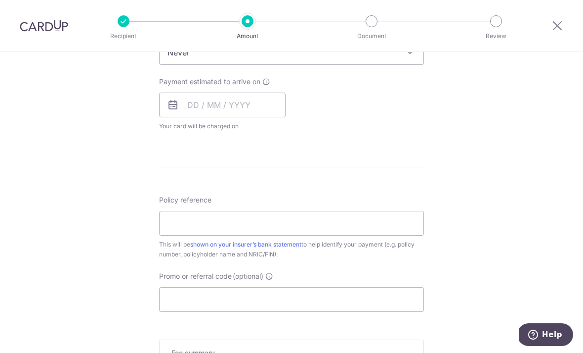
scroll to position [432, 0]
click at [404, 224] on input "Policy reference" at bounding box center [291, 221] width 265 height 25
paste input "H242976387"
type input "H242976387"
click at [394, 307] on input "Promo or referral code (optional)" at bounding box center [291, 297] width 265 height 25
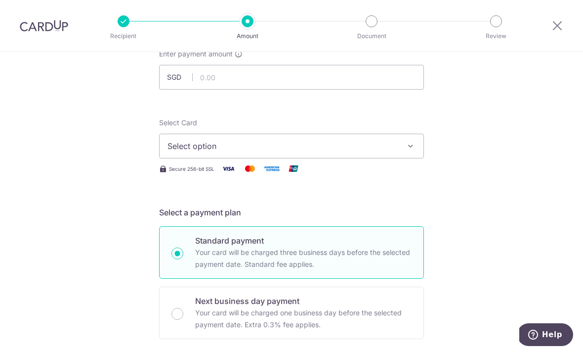
scroll to position [69, 0]
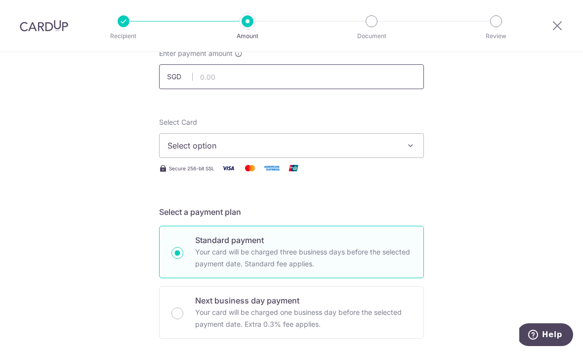
click at [393, 82] on input "text" at bounding box center [291, 76] width 265 height 25
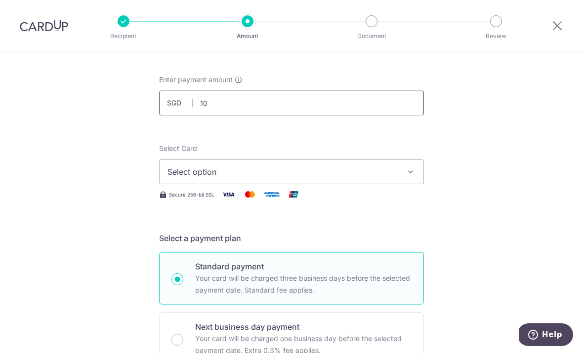
scroll to position [39, 0]
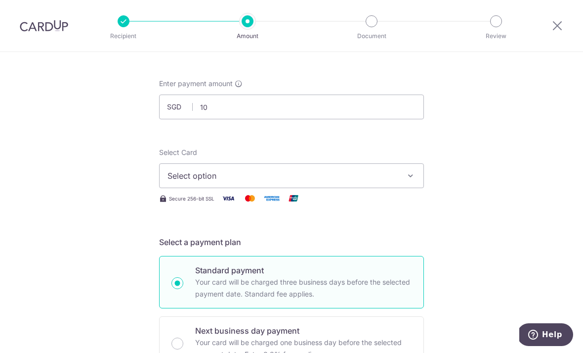
click at [407, 178] on icon "button" at bounding box center [411, 176] width 10 height 10
type input "10.00"
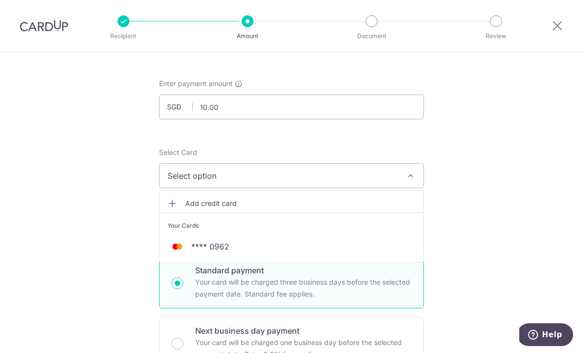
click at [334, 247] on span "**** 0962" at bounding box center [292, 246] width 248 height 12
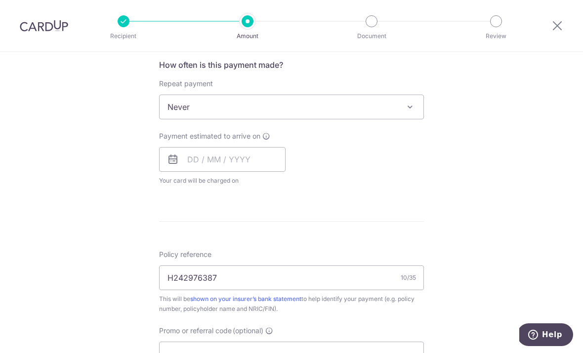
scroll to position [375, 0]
click at [261, 159] on input "text" at bounding box center [222, 160] width 127 height 25
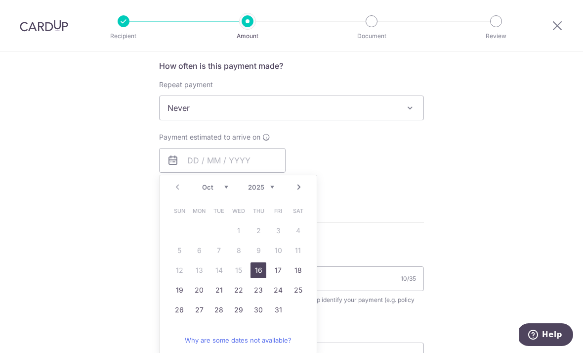
click at [299, 191] on link "Next" at bounding box center [299, 187] width 12 height 12
click at [280, 253] on link "7" at bounding box center [278, 250] width 16 height 16
type input "[DATE]"
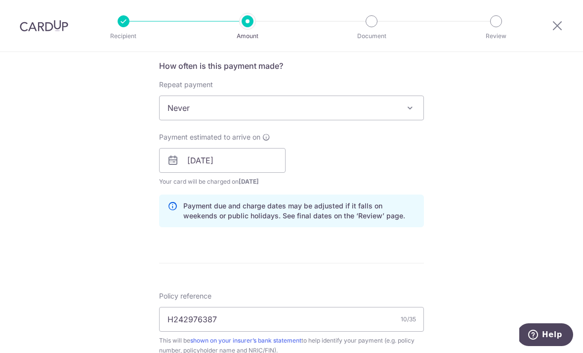
click at [496, 214] on div "Tell us more about your payment Enter payment amount SGD 10.00 10.00 Select Car…" at bounding box center [291, 165] width 583 height 976
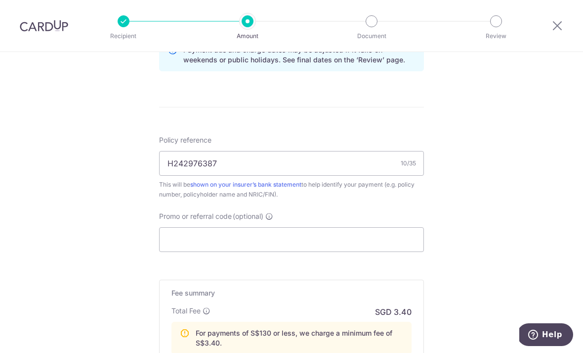
scroll to position [532, 0]
click at [406, 245] on input "Promo or referral code (optional)" at bounding box center [291, 238] width 265 height 25
paste input "OCBC90NMC"
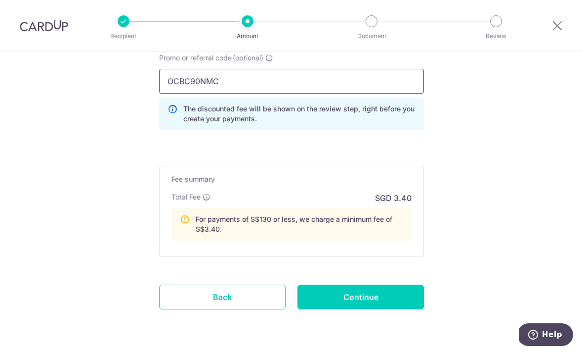
scroll to position [689, 0]
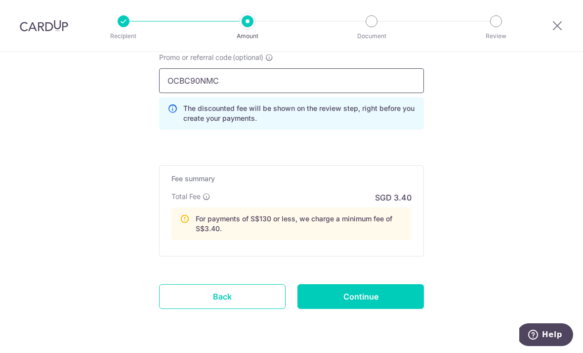
type input "OCBC90NMC"
click at [417, 309] on input "Continue" at bounding box center [361, 296] width 127 height 25
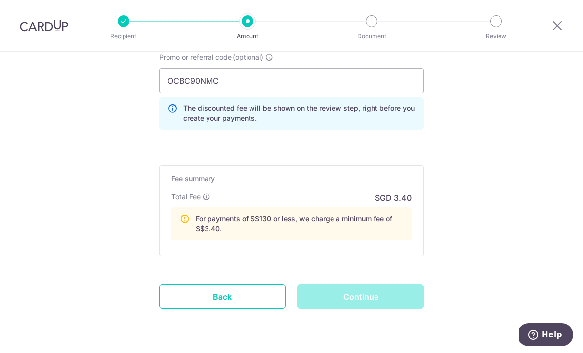
click at [409, 300] on div "Continue" at bounding box center [361, 296] width 138 height 25
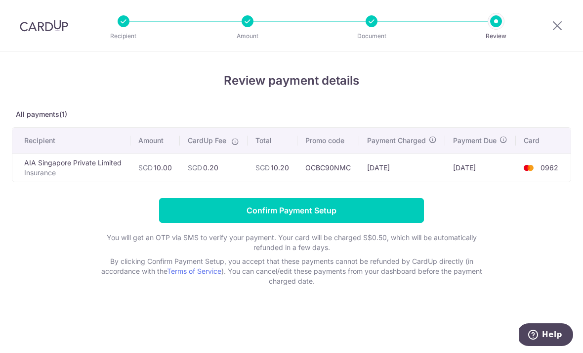
click at [403, 213] on input "Confirm Payment Setup" at bounding box center [291, 210] width 265 height 25
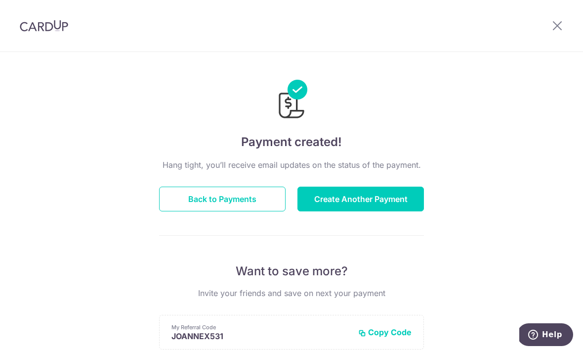
click at [177, 208] on button "Back to Payments" at bounding box center [222, 198] width 127 height 25
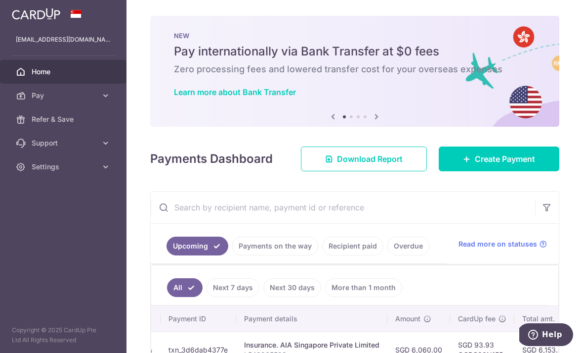
click at [0, 0] on icon "button" at bounding box center [0, 0] width 0 height 0
click at [57, 94] on span "Pay" at bounding box center [64, 95] width 65 height 10
click at [35, 97] on span "Pay" at bounding box center [64, 95] width 65 height 10
click at [32, 76] on span "Home" at bounding box center [64, 72] width 65 height 10
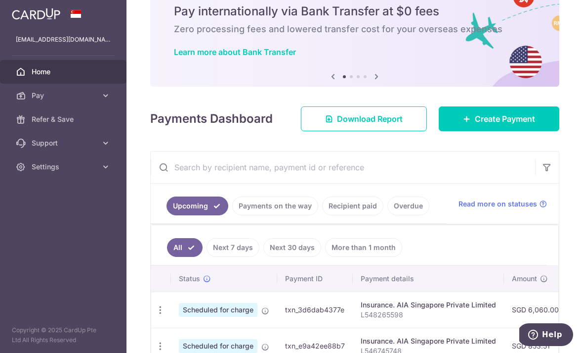
scroll to position [27, 0]
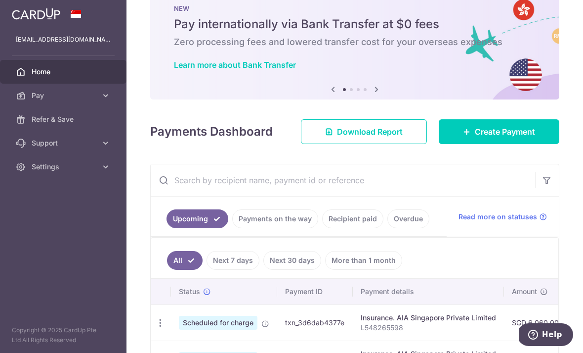
click at [541, 144] on link "Create Payment" at bounding box center [499, 131] width 121 height 25
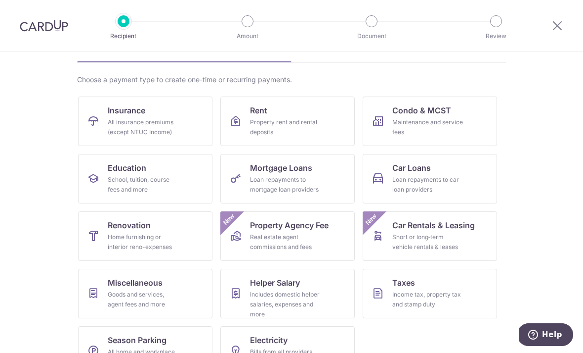
scroll to position [58, 0]
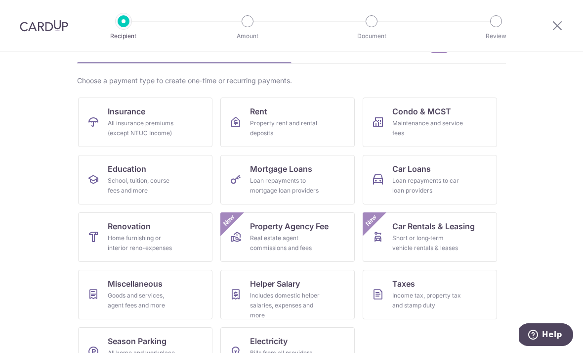
click at [470, 290] on link "Taxes Income tax, property tax and stamp duty" at bounding box center [430, 293] width 134 height 49
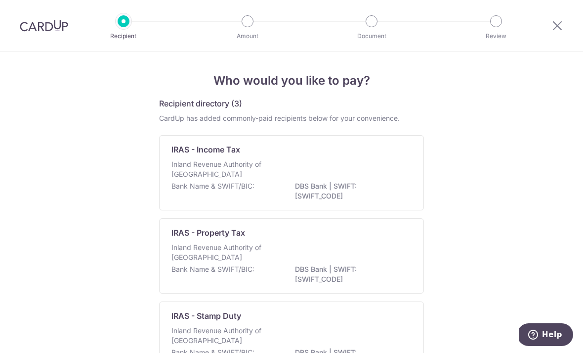
click at [562, 26] on icon at bounding box center [558, 25] width 12 height 12
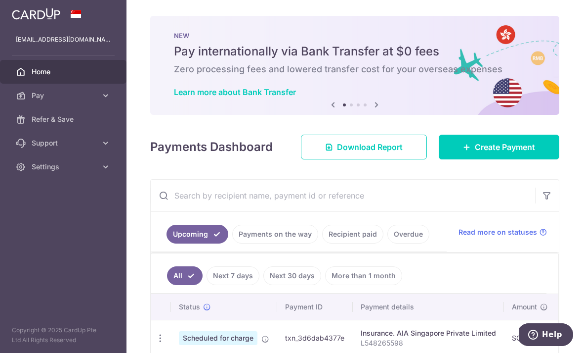
click at [486, 153] on span "Create Payment" at bounding box center [505, 147] width 60 height 12
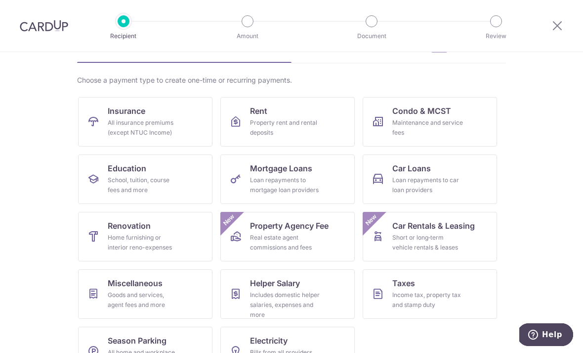
scroll to position [58, 0]
click at [152, 296] on div "Goods and services, agent fees and more" at bounding box center [143, 300] width 71 height 20
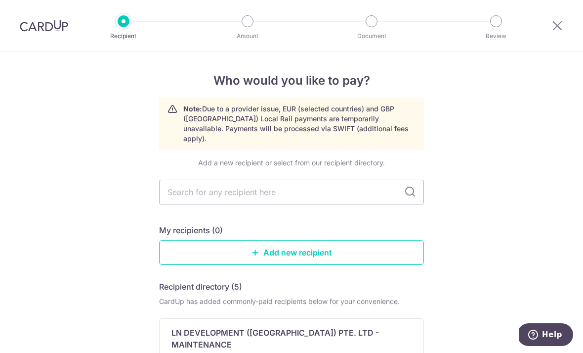
scroll to position [-5, 0]
